Goal: Transaction & Acquisition: Purchase product/service

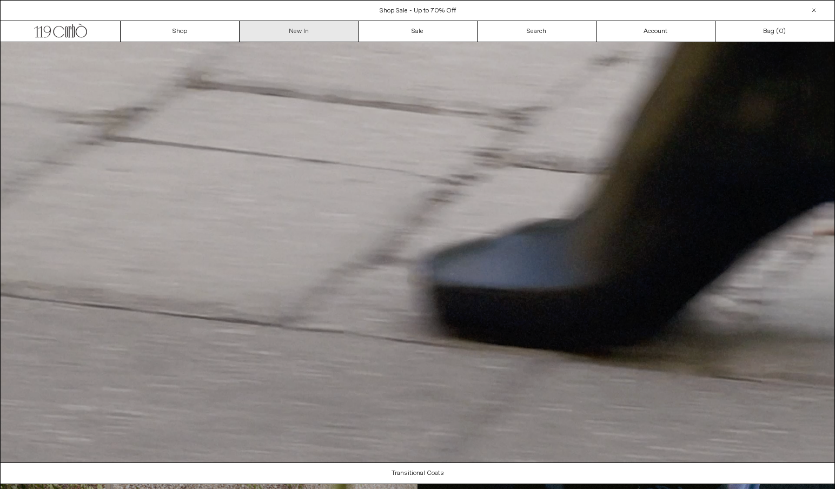
click at [309, 31] on link "New In" at bounding box center [299, 31] width 119 height 21
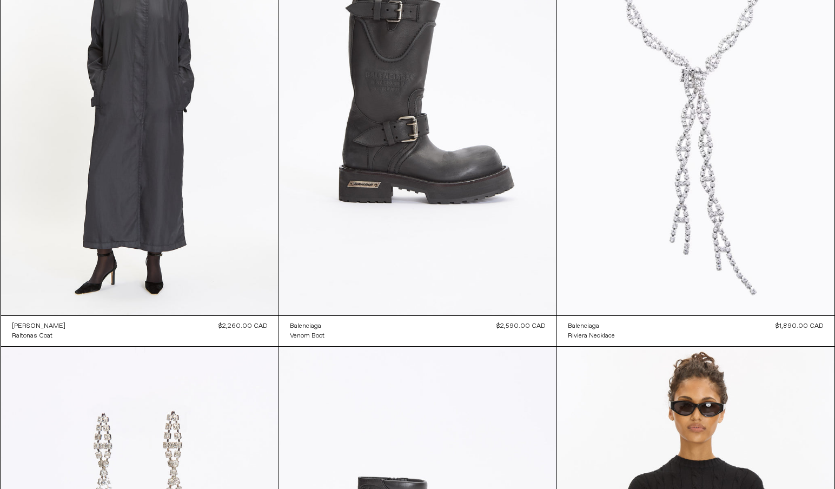
scroll to position [1554, 0]
